Goal: Information Seeking & Learning: Learn about a topic

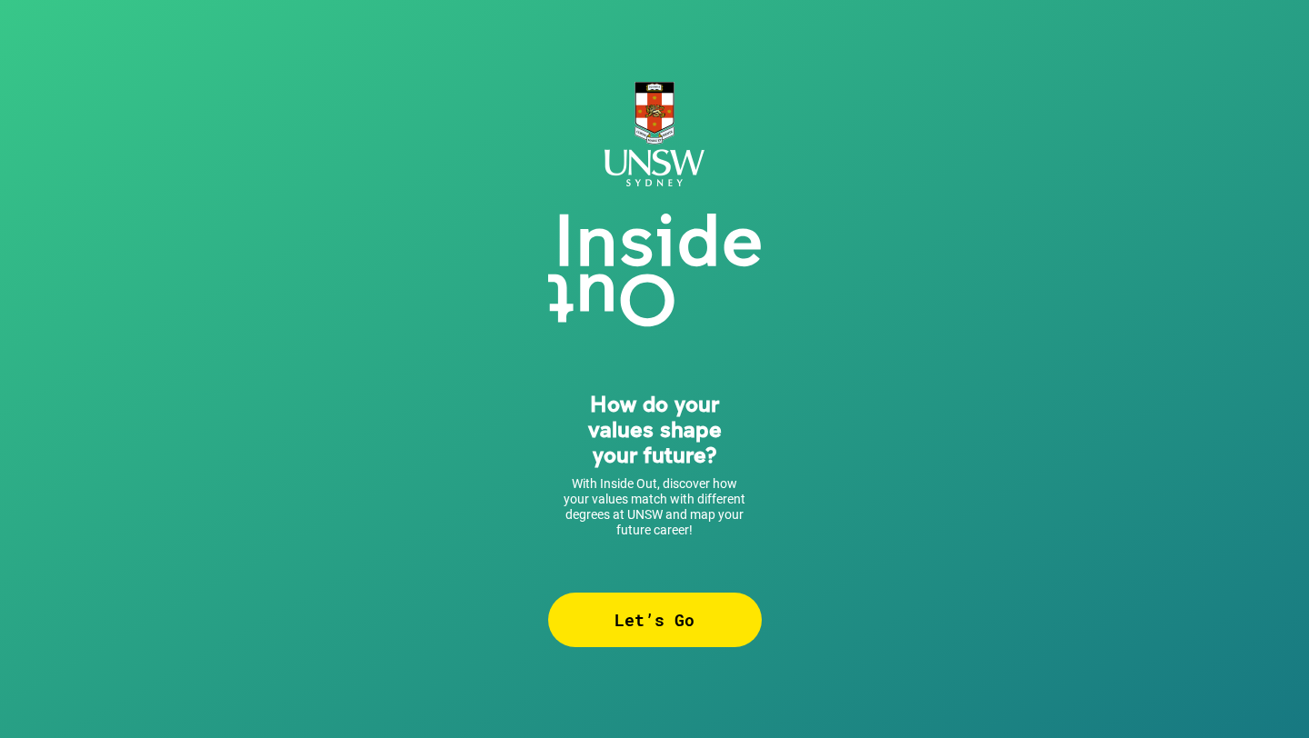
click at [650, 646] on div "Let’s Go" at bounding box center [655, 620] width 214 height 55
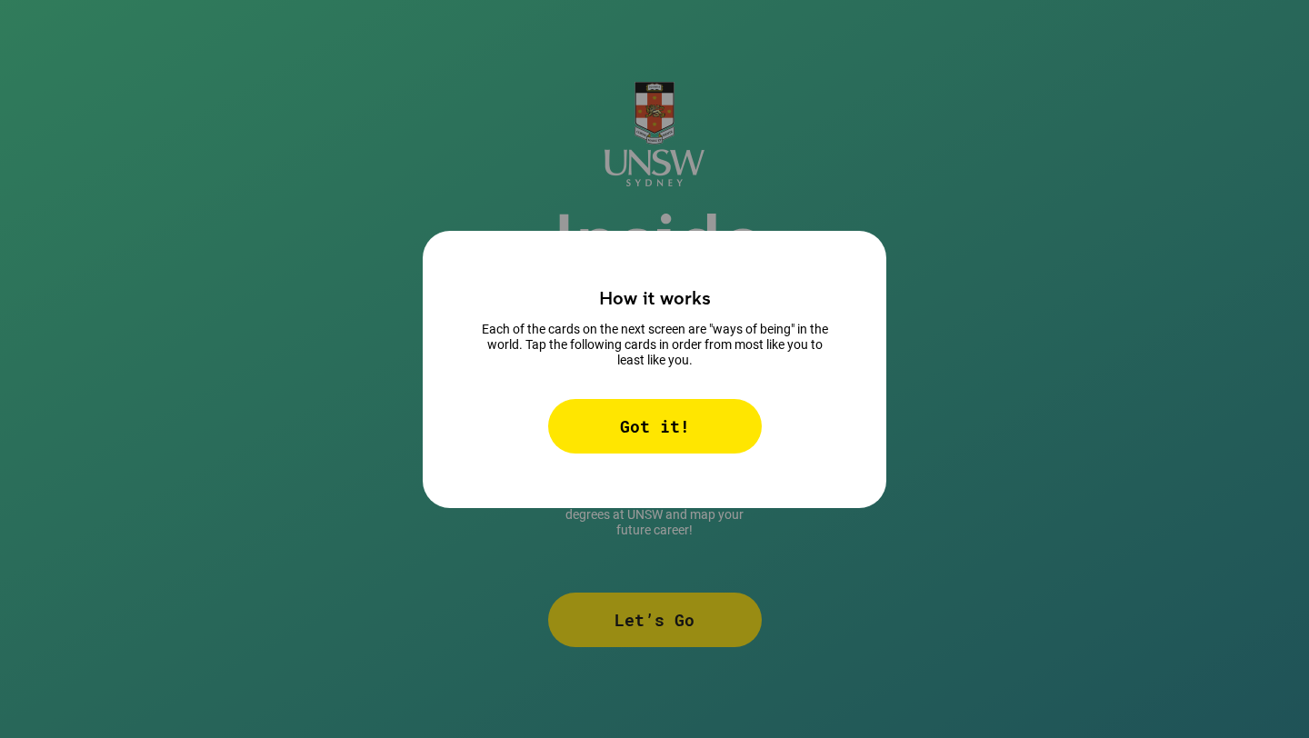
click at [677, 415] on div "Got it!" at bounding box center [655, 426] width 214 height 55
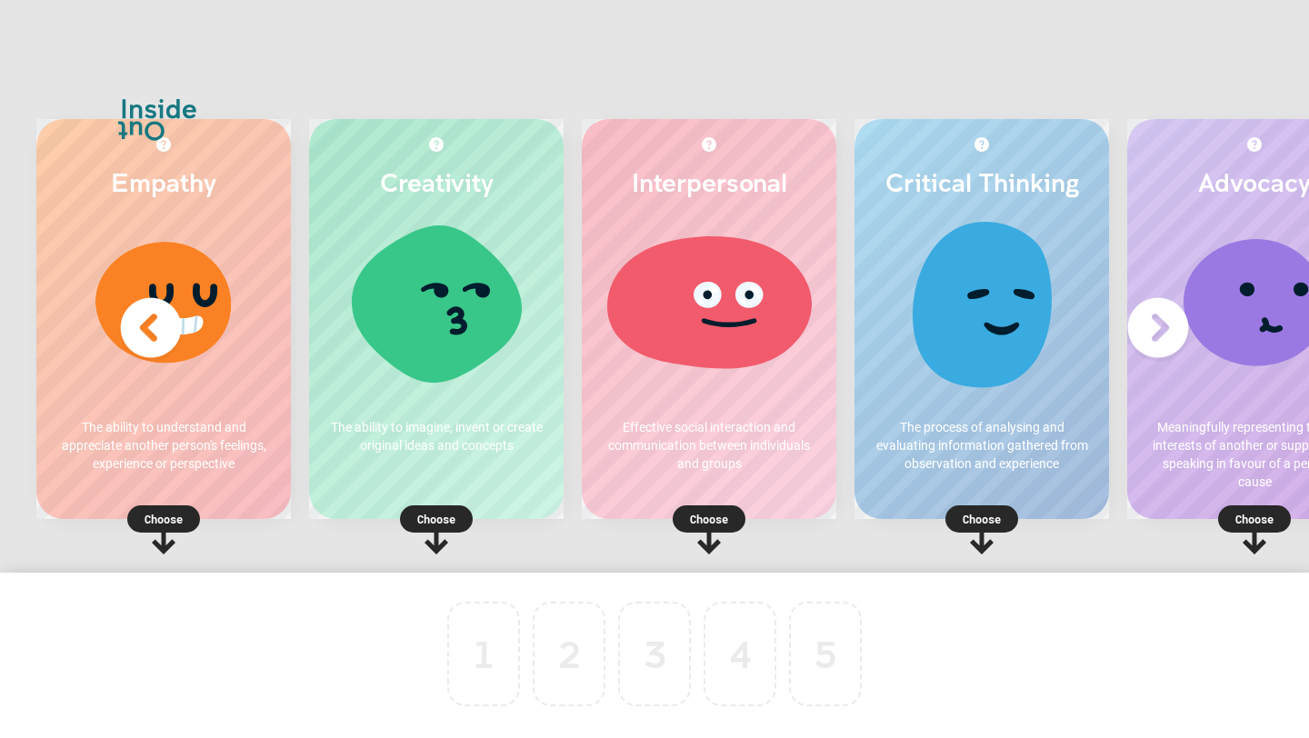
click at [967, 288] on div at bounding box center [982, 309] width 218 height 182
click at [994, 515] on p "Choose" at bounding box center [981, 519] width 255 height 18
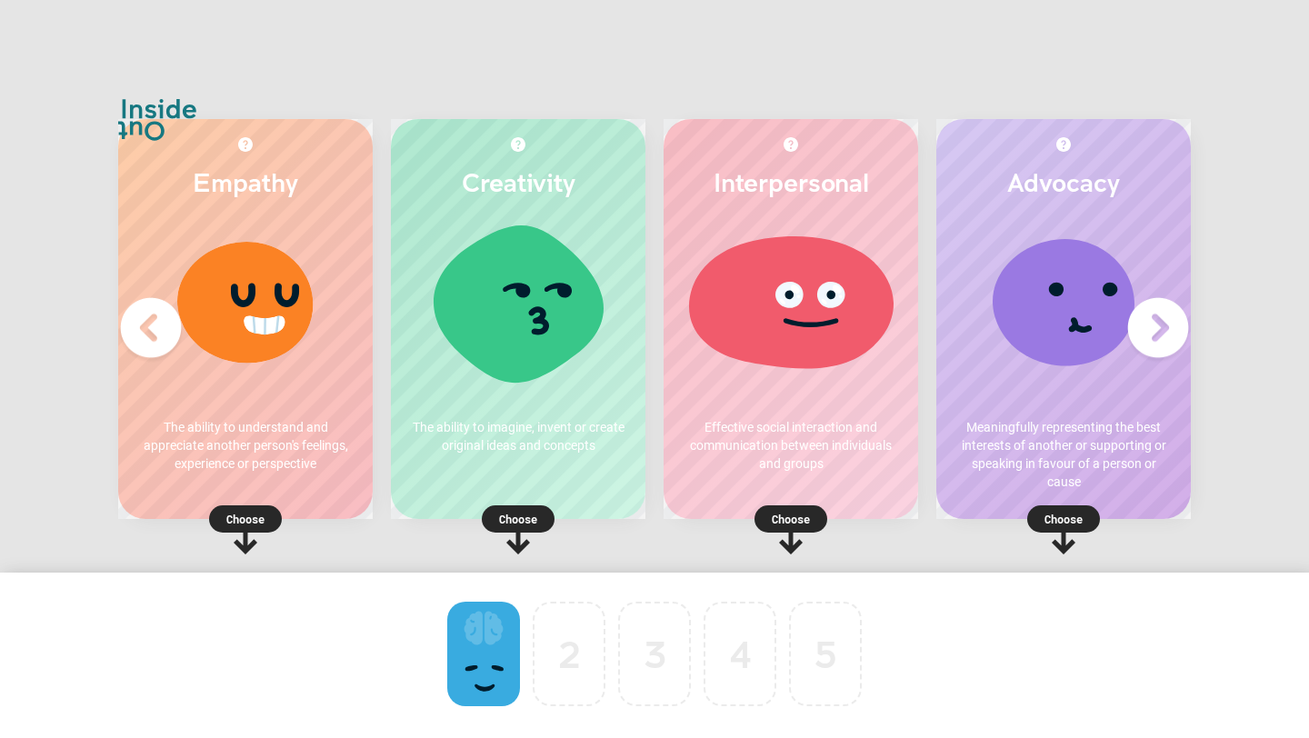
click at [259, 516] on p "Choose" at bounding box center [245, 519] width 255 height 18
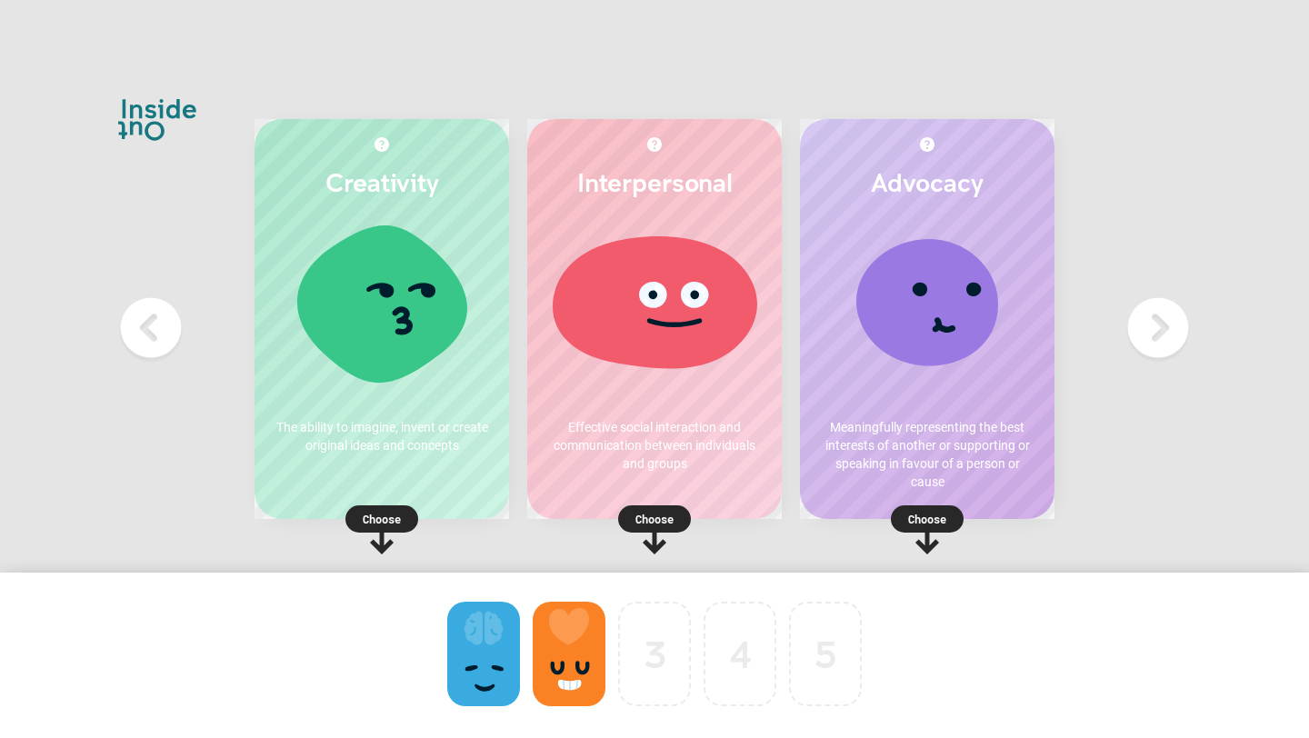
click at [941, 518] on p "Choose" at bounding box center [927, 519] width 255 height 18
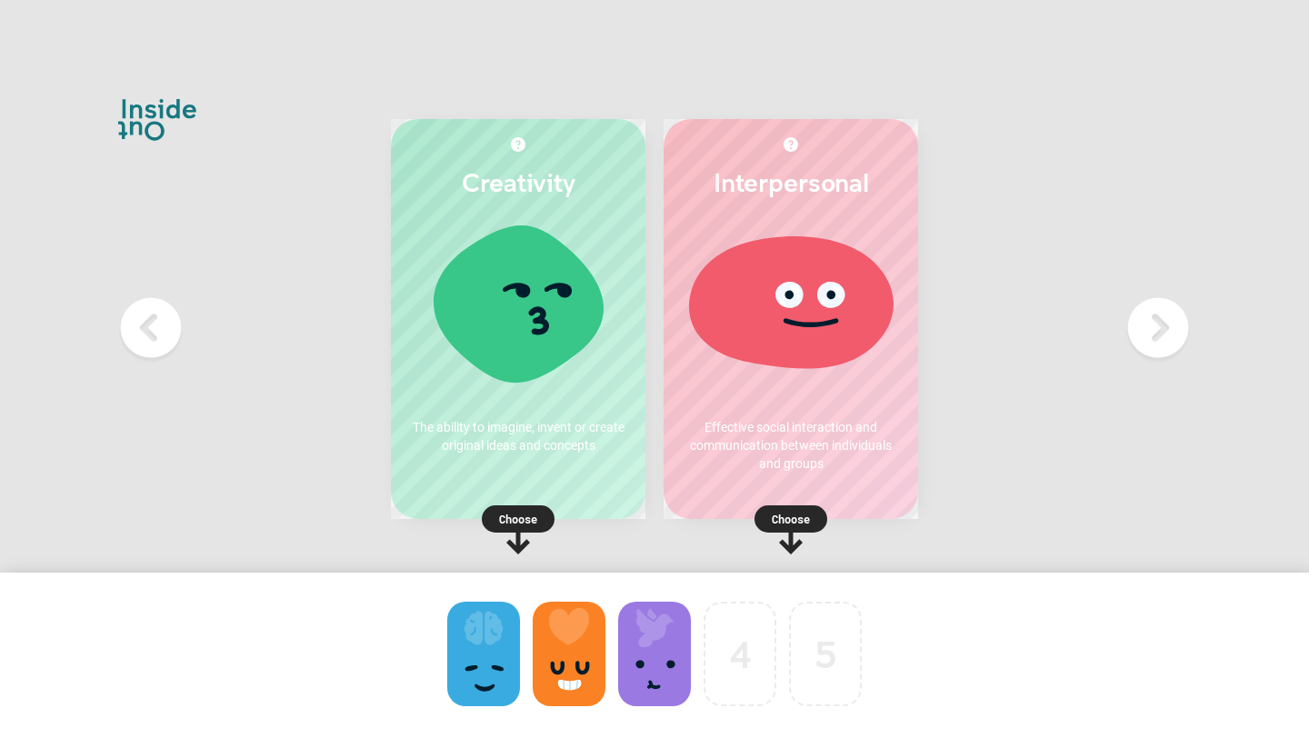
click at [529, 517] on p "Choose" at bounding box center [518, 519] width 255 height 18
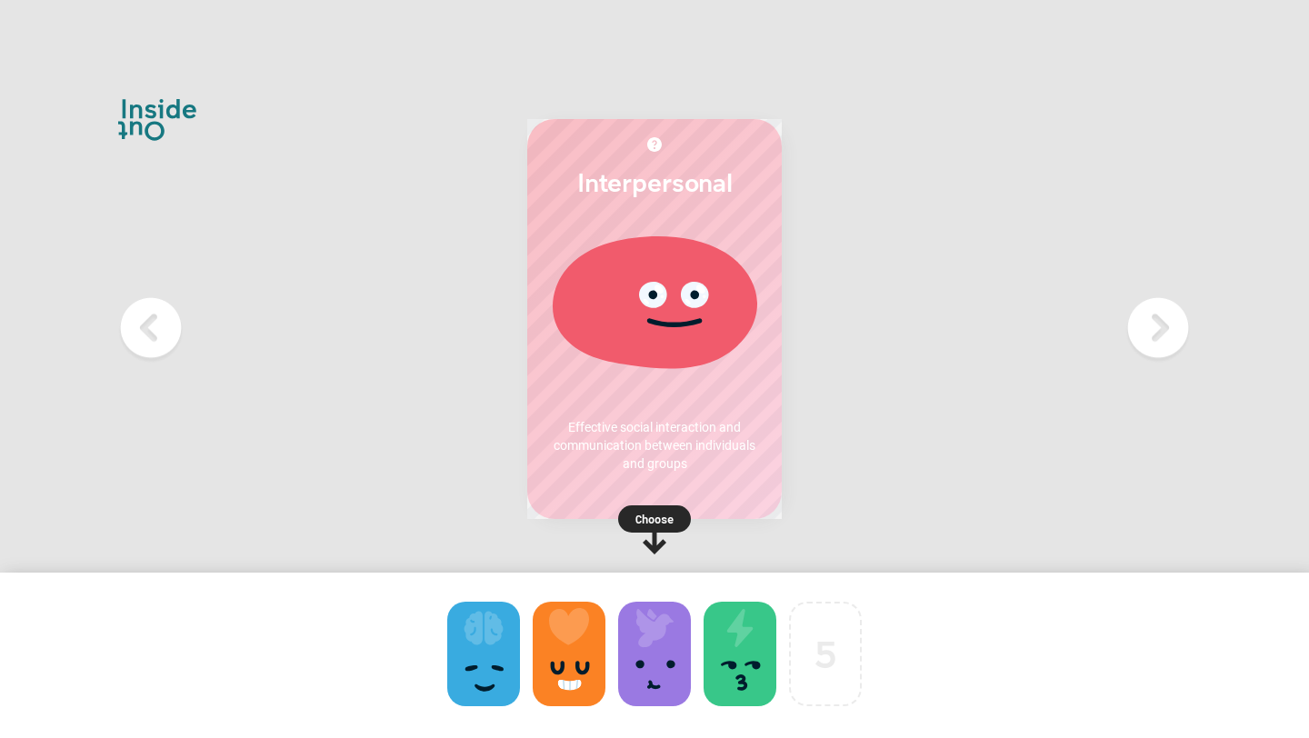
click at [685, 505] on icon at bounding box center [654, 529] width 73 height 49
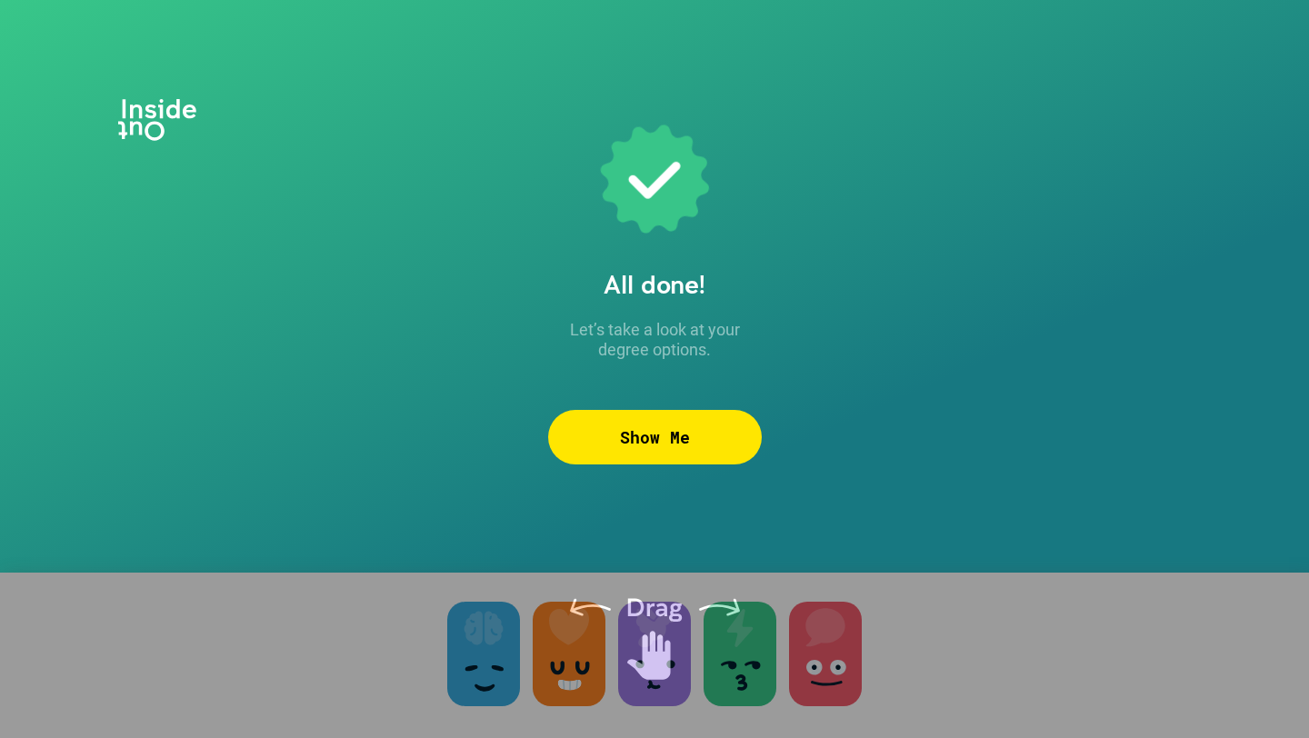
click at [688, 429] on div "Show Me" at bounding box center [655, 437] width 214 height 55
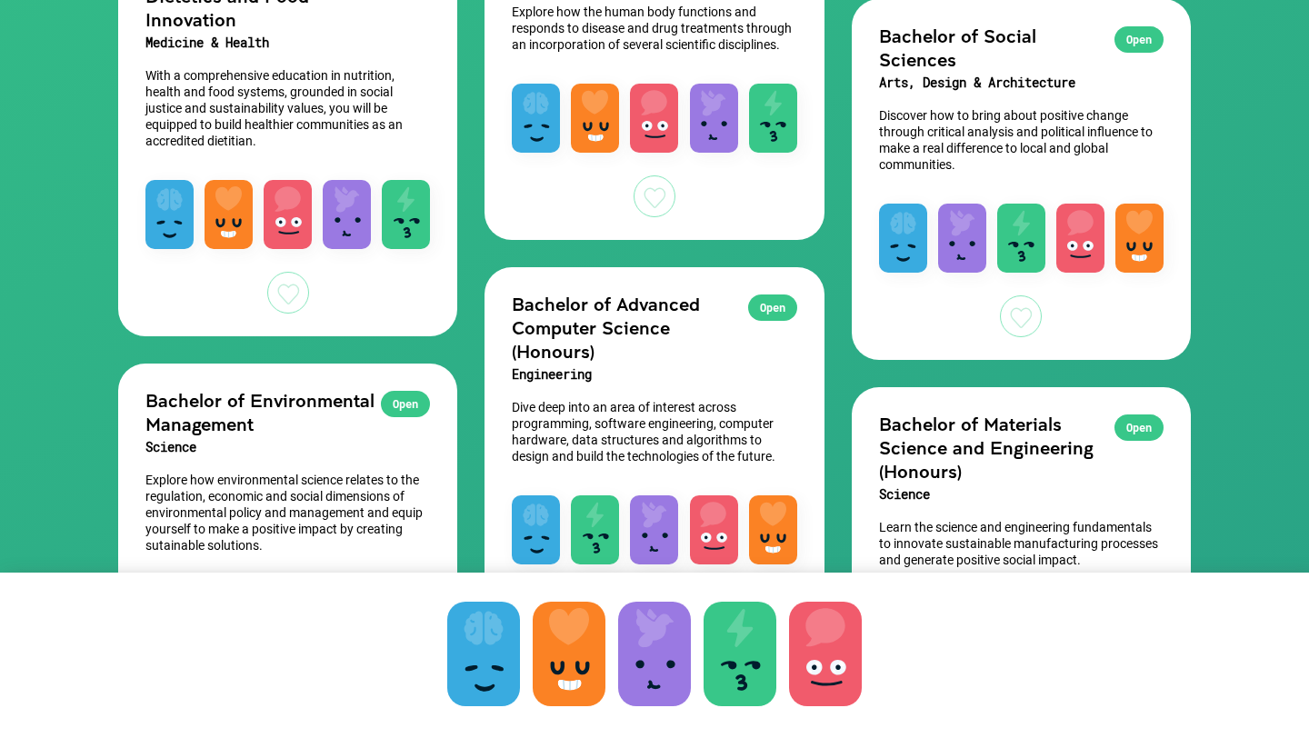
scroll to position [724, 0]
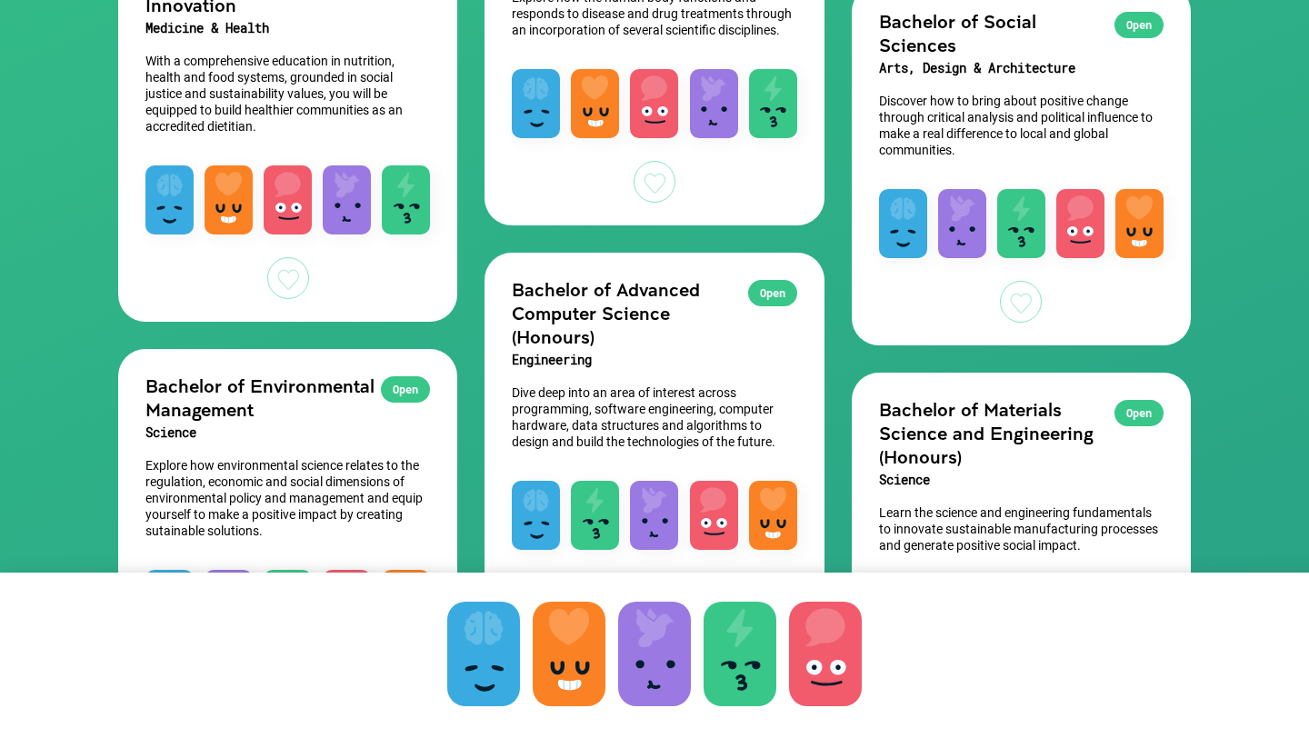
click at [654, 198] on div at bounding box center [655, 182] width 42 height 42
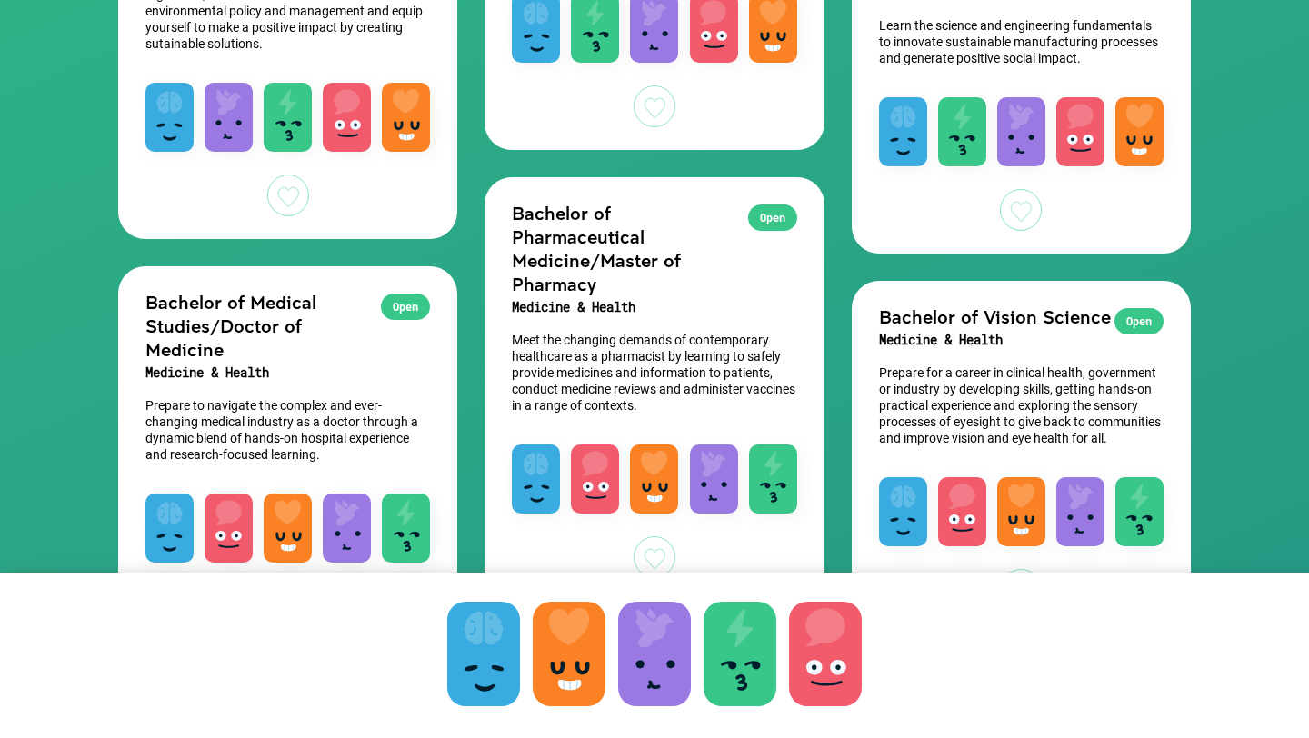
scroll to position [1261, 0]
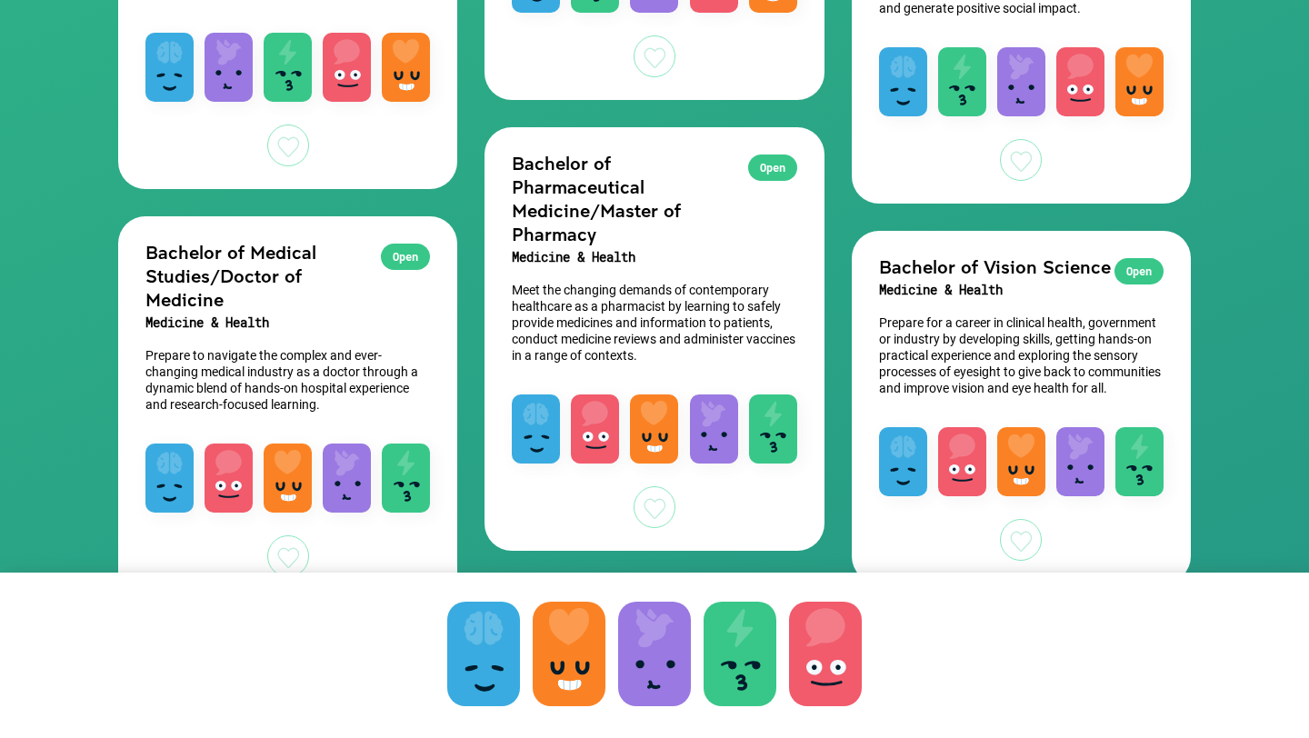
click at [651, 514] on div at bounding box center [655, 507] width 42 height 42
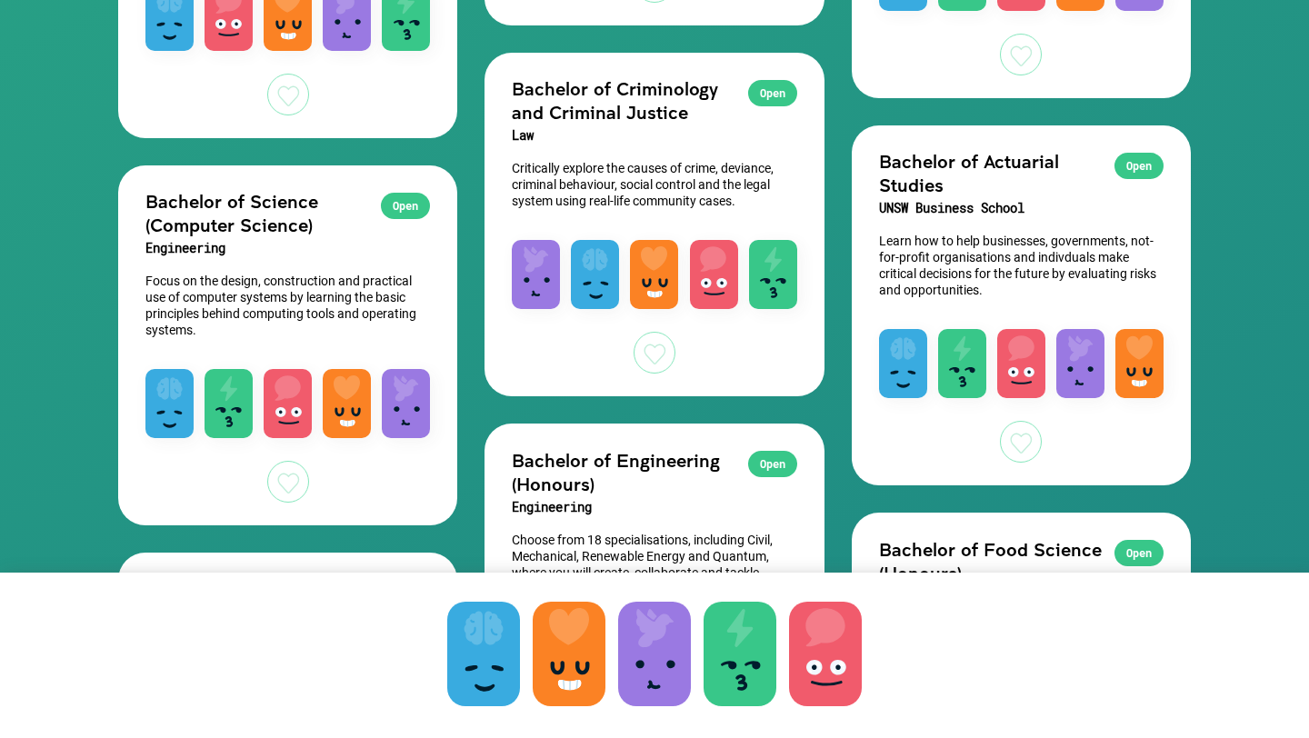
scroll to position [2384, 0]
